Goal: Information Seeking & Learning: Find contact information

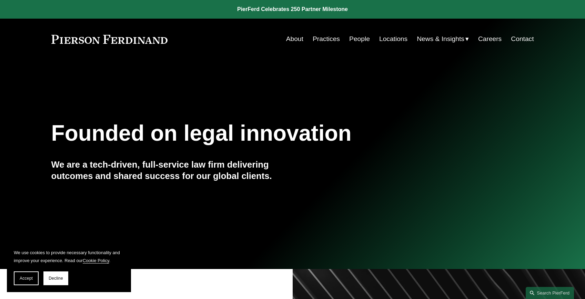
click at [351, 37] on link "People" at bounding box center [359, 38] width 21 height 13
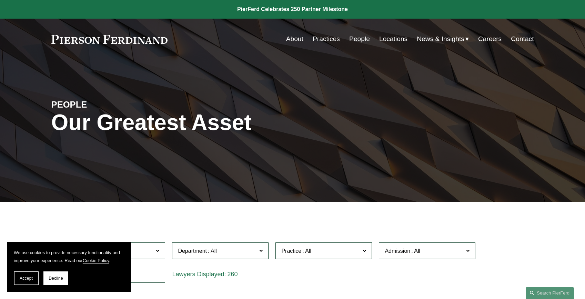
click at [394, 250] on span "Admission" at bounding box center [398, 251] width 26 height 6
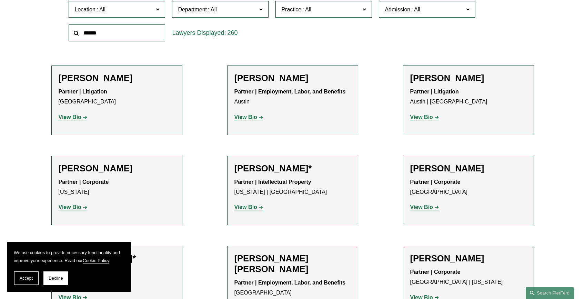
scroll to position [276, 0]
click at [0, 0] on link "[US_STATE]" at bounding box center [0, 0] width 0 height 0
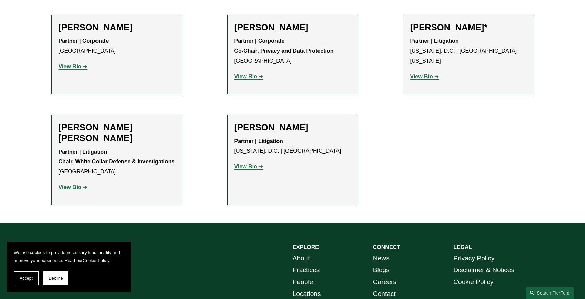
scroll to position [290, 0]
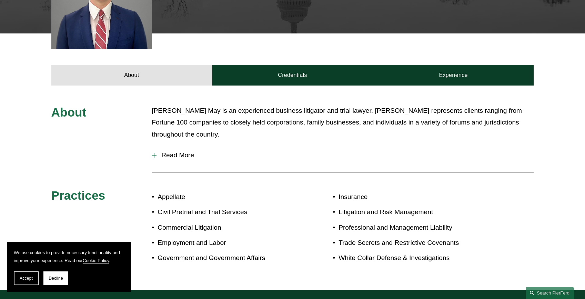
scroll to position [241, 0]
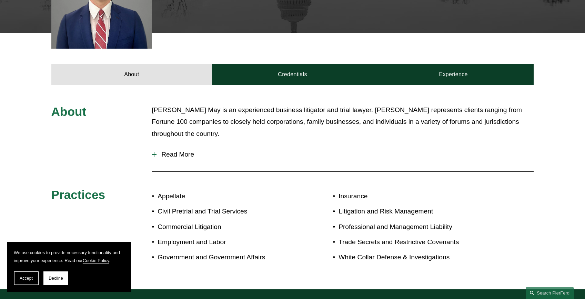
click at [163, 153] on span "Read More" at bounding box center [345, 155] width 377 height 8
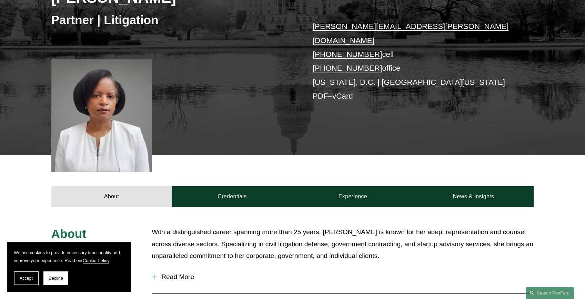
scroll to position [172, 0]
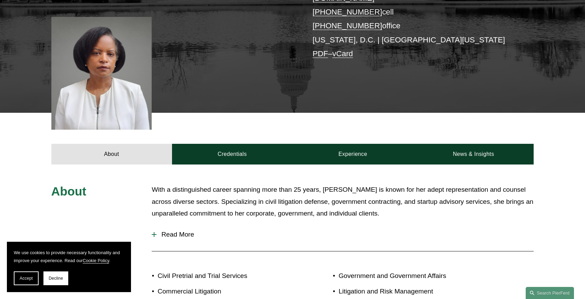
click at [154, 225] on button "Read More" at bounding box center [343, 234] width 382 height 18
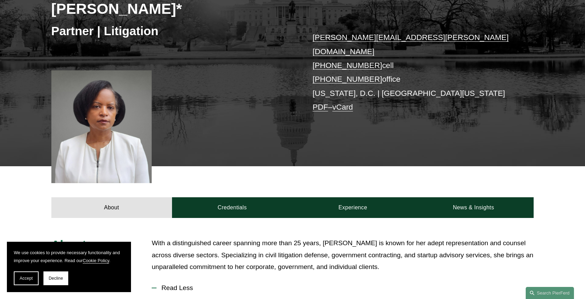
scroll to position [103, 0]
